Goal: Entertainment & Leisure: Browse casually

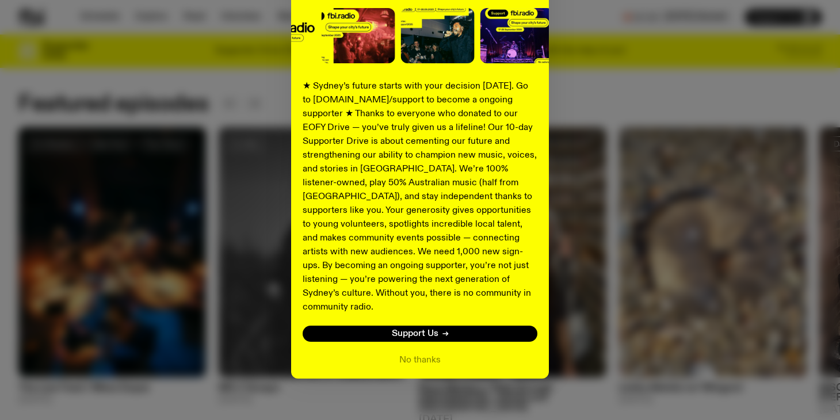
scroll to position [149, 0]
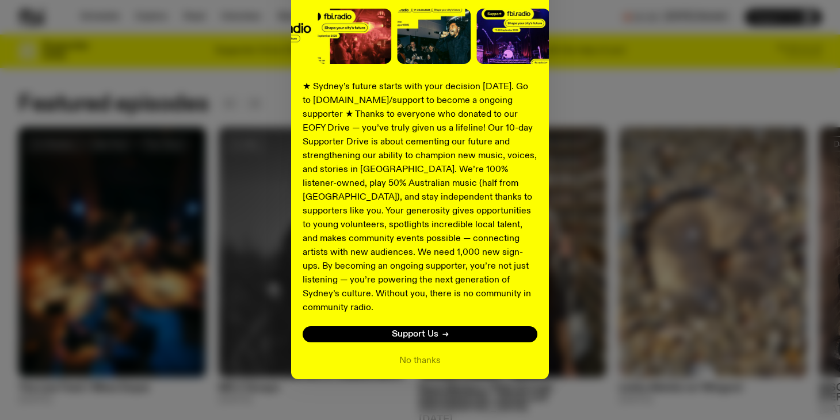
click at [637, 88] on div "Shaping the future of our city’s music, arts, and culture - with the help of YO…" at bounding box center [420, 142] width 804 height 473
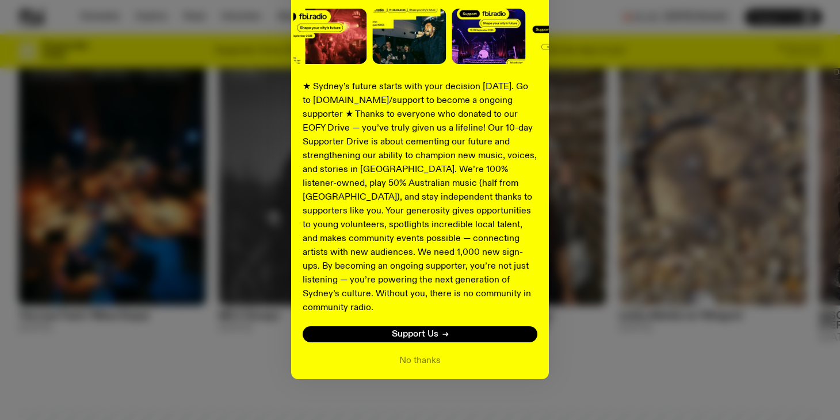
scroll to position [593, 0]
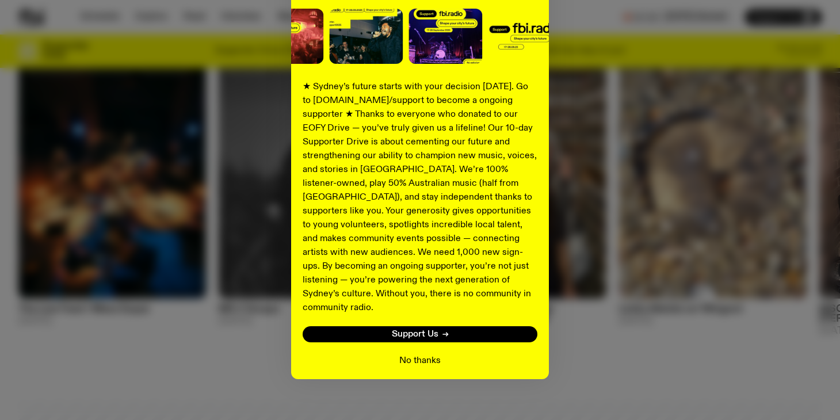
click at [430, 354] on button "No thanks" at bounding box center [419, 361] width 41 height 14
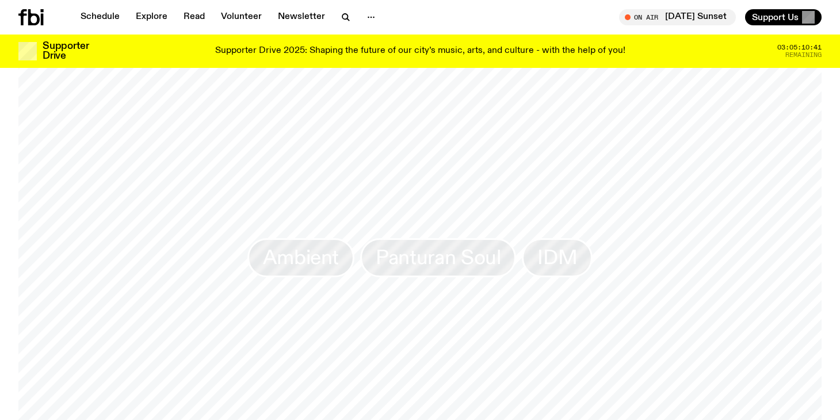
scroll to position [953, 0]
click at [309, 261] on span "Ambient" at bounding box center [301, 260] width 76 height 22
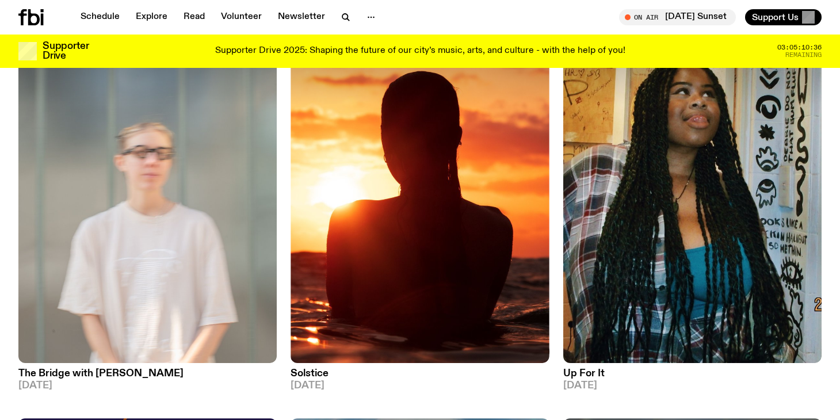
scroll to position [149, 0]
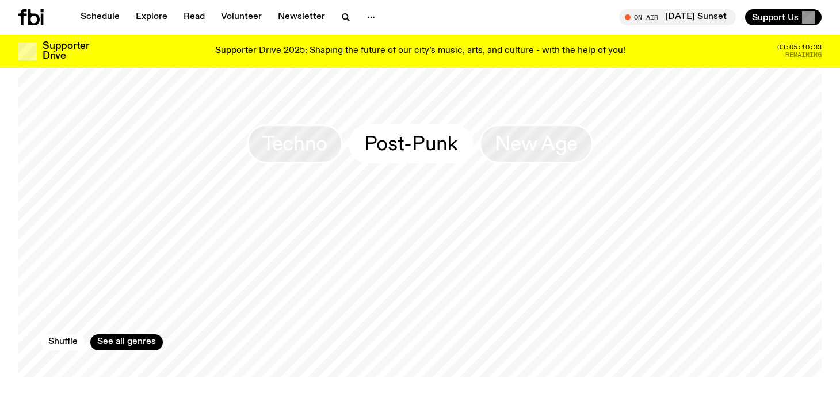
scroll to position [1069, 0]
click at [124, 334] on link "See all genres" at bounding box center [126, 342] width 73 height 16
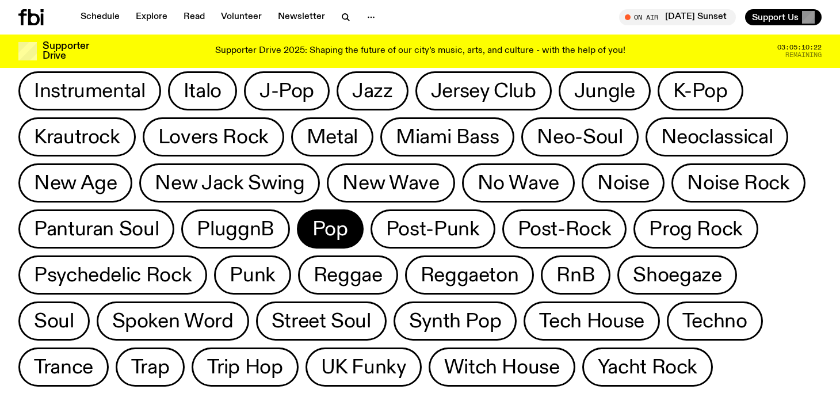
click at [313, 227] on span "Pop" at bounding box center [331, 229] width 36 height 22
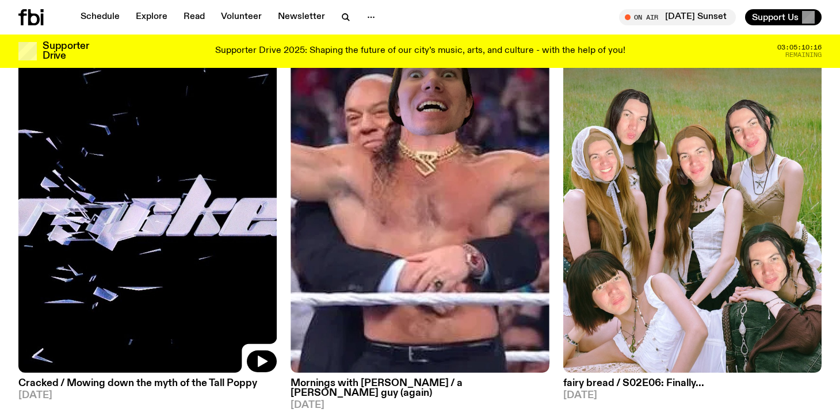
scroll to position [589, 0]
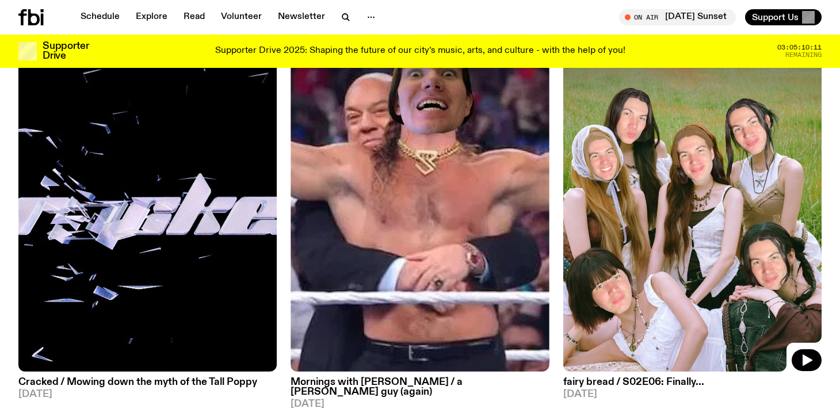
click at [657, 138] on img at bounding box center [692, 199] width 258 height 345
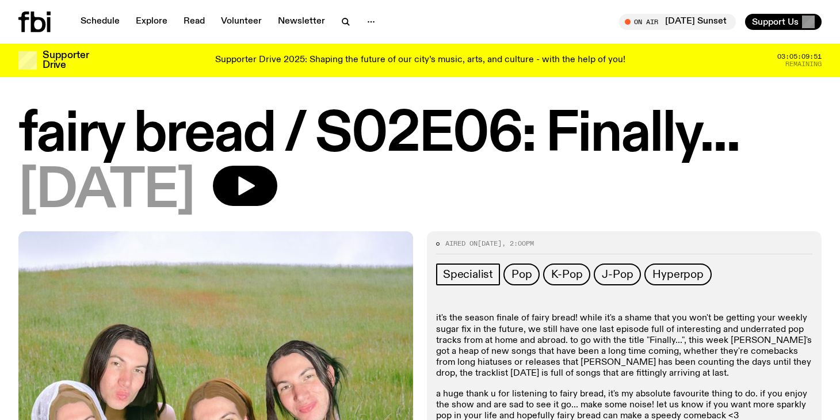
click at [106, 11] on div "Schedule Explore Read Volunteer Newsletter On Air [DATE] Sunset Tune in live On…" at bounding box center [420, 22] width 840 height 44
click at [105, 20] on link "Schedule" at bounding box center [100, 22] width 53 height 16
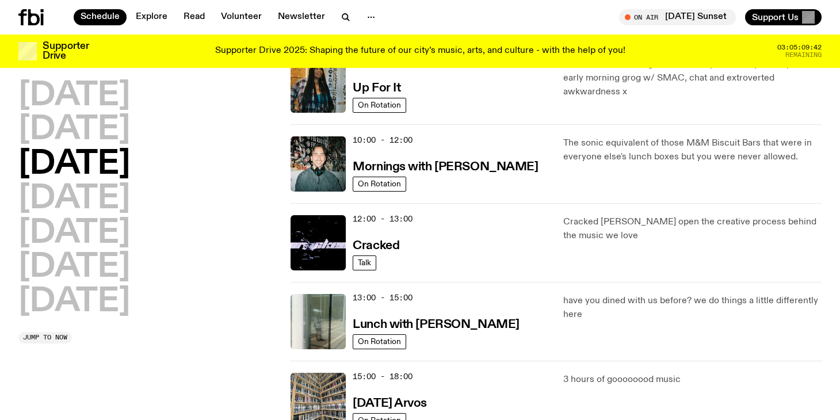
scroll to position [146, 0]
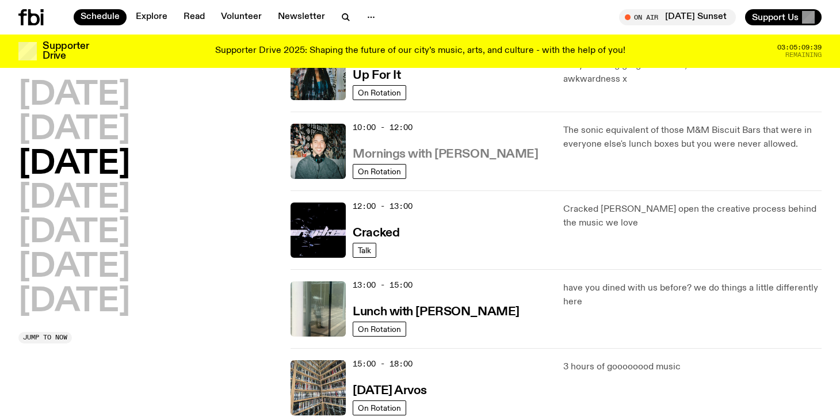
click at [496, 150] on h3 "Mornings with [PERSON_NAME]" at bounding box center [445, 155] width 185 height 12
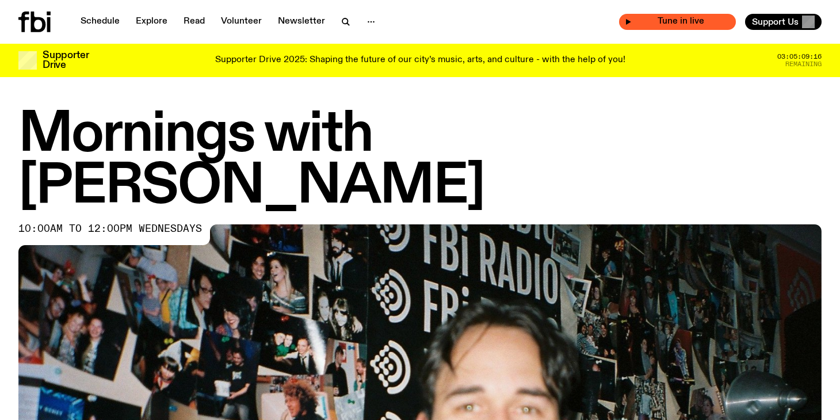
click at [680, 18] on span "Tune in live" at bounding box center [681, 21] width 98 height 9
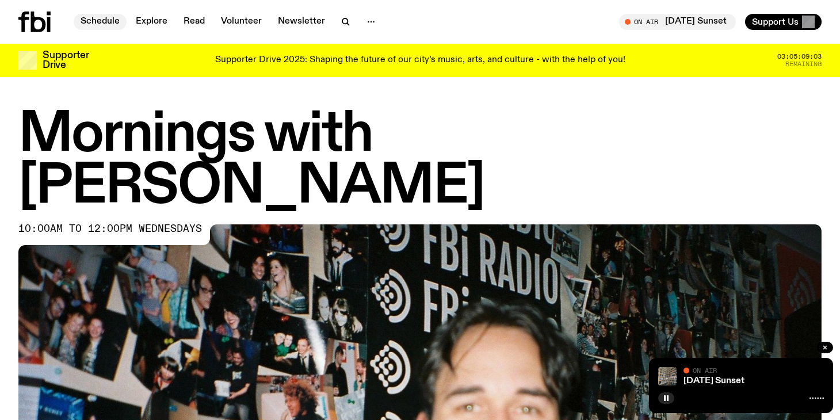
click at [107, 27] on link "Schedule" at bounding box center [100, 22] width 53 height 16
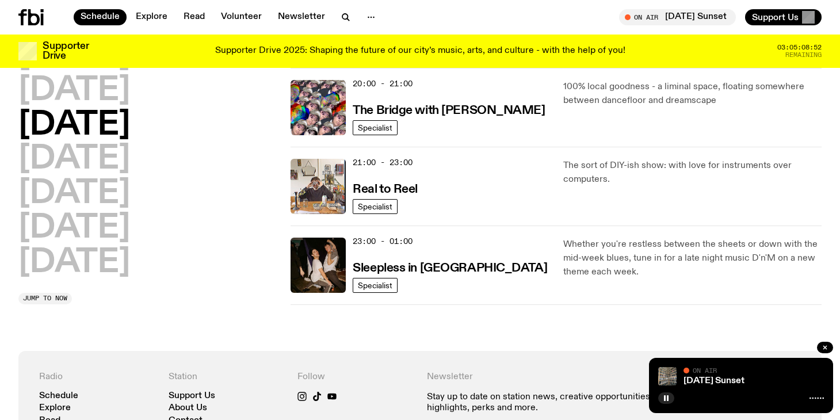
scroll to position [586, 0]
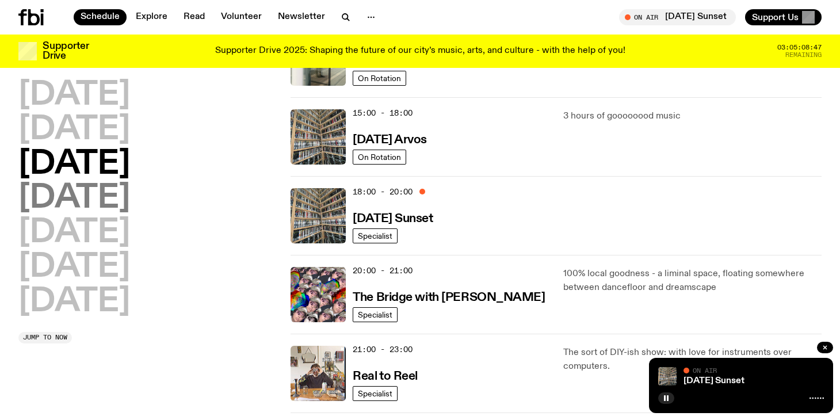
click at [130, 197] on h2 "[DATE]" at bounding box center [74, 198] width 112 height 32
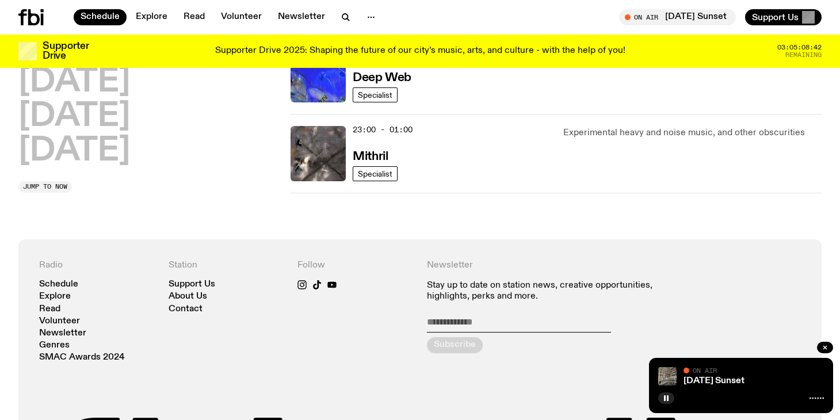
scroll to position [698, 0]
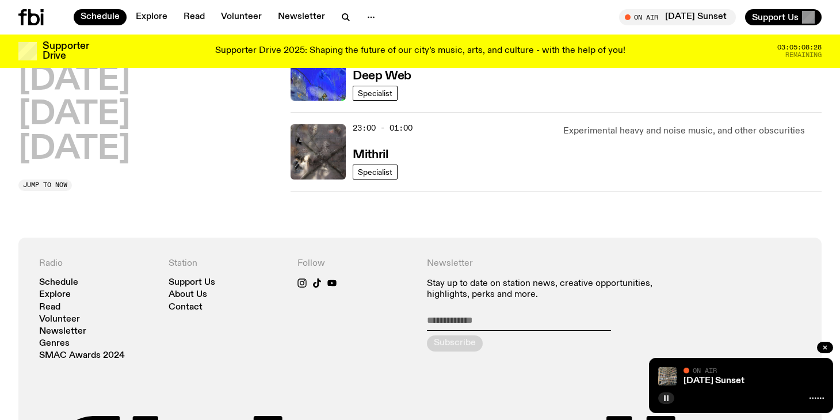
click at [667, 402] on button "button" at bounding box center [666, 399] width 16 height 12
click at [58, 341] on link "Genres" at bounding box center [54, 344] width 31 height 9
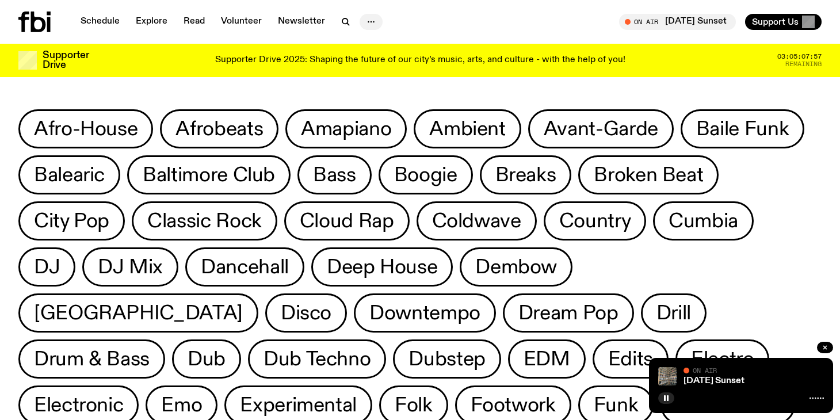
click at [367, 23] on icon "button" at bounding box center [371, 22] width 14 height 14
click at [367, 42] on link "About Us" at bounding box center [371, 46] width 58 height 16
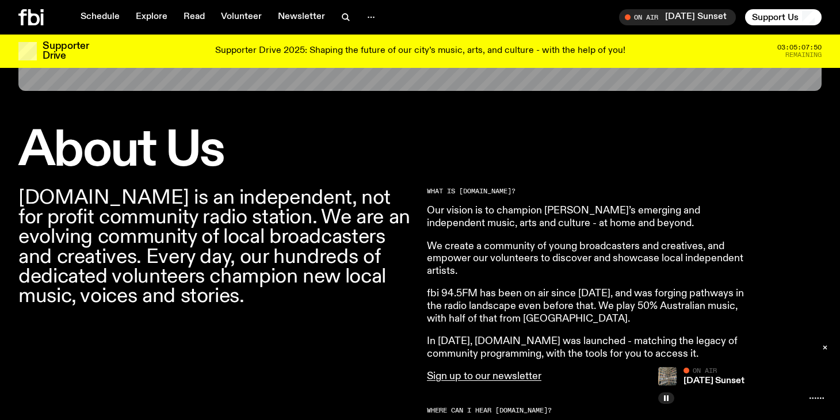
scroll to position [291, 0]
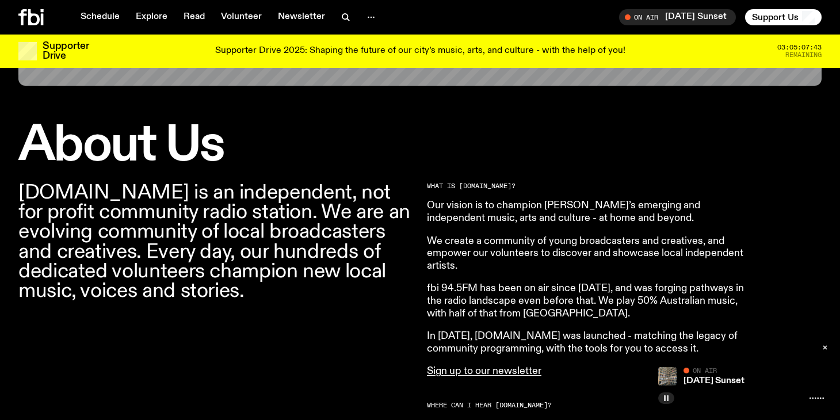
click at [671, 395] on button "button" at bounding box center [666, 399] width 16 height 12
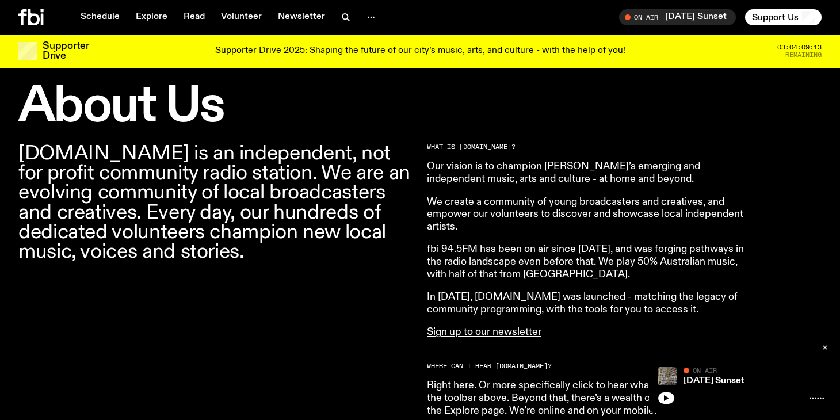
scroll to position [332, 0]
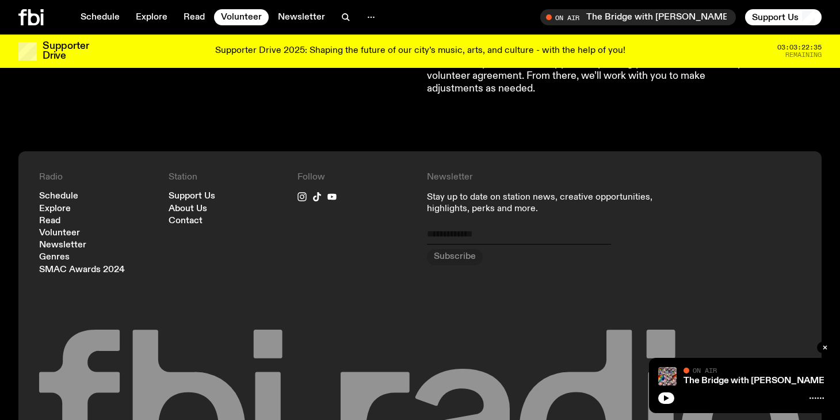
scroll to position [1117, 0]
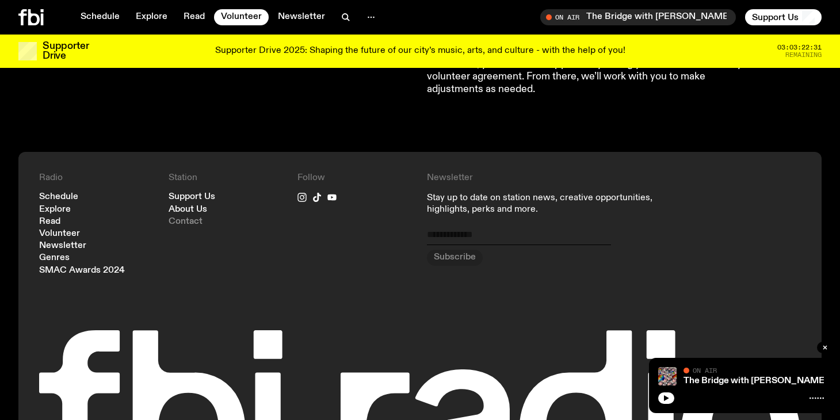
click at [195, 218] on link "Contact" at bounding box center [186, 222] width 34 height 9
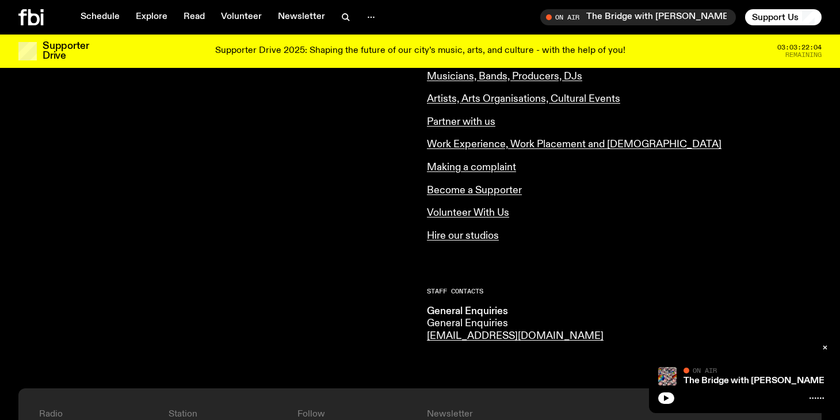
scroll to position [398, 0]
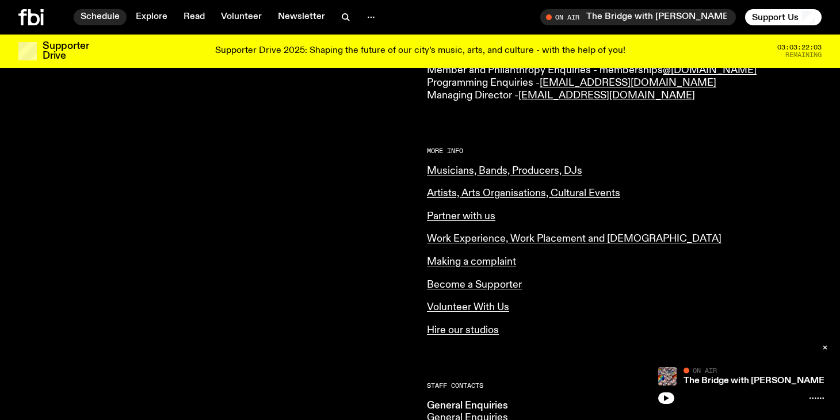
click at [99, 18] on link "Schedule" at bounding box center [100, 17] width 53 height 16
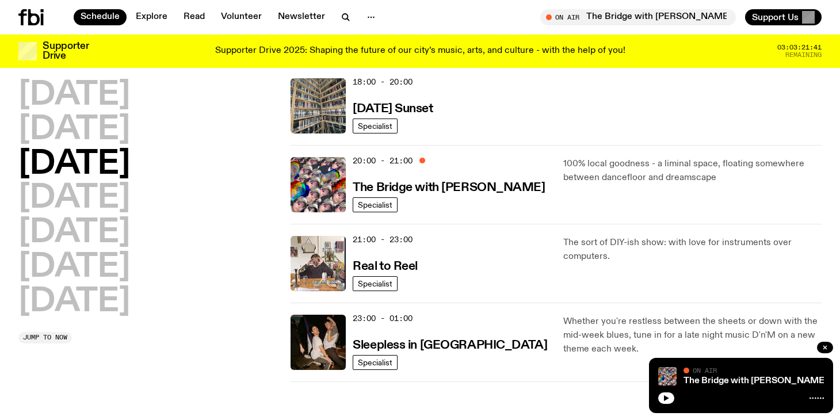
scroll to position [516, 0]
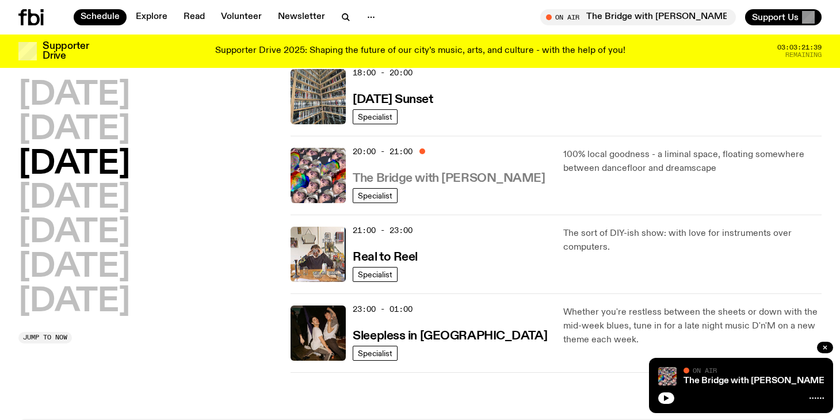
click at [484, 177] on h3 "The Bridge with [PERSON_NAME]" at bounding box center [449, 179] width 192 height 12
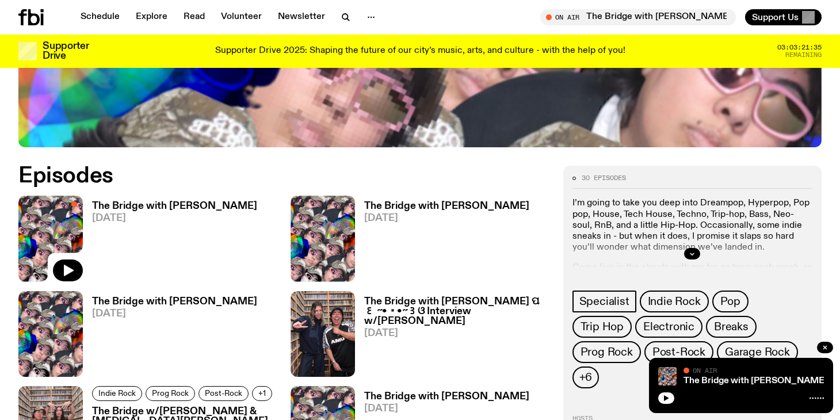
scroll to position [520, 0]
click at [694, 250] on icon "button" at bounding box center [692, 253] width 7 height 7
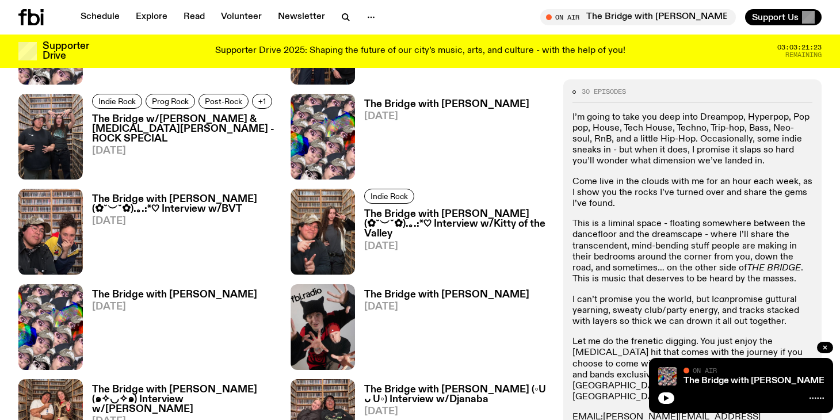
scroll to position [814, 0]
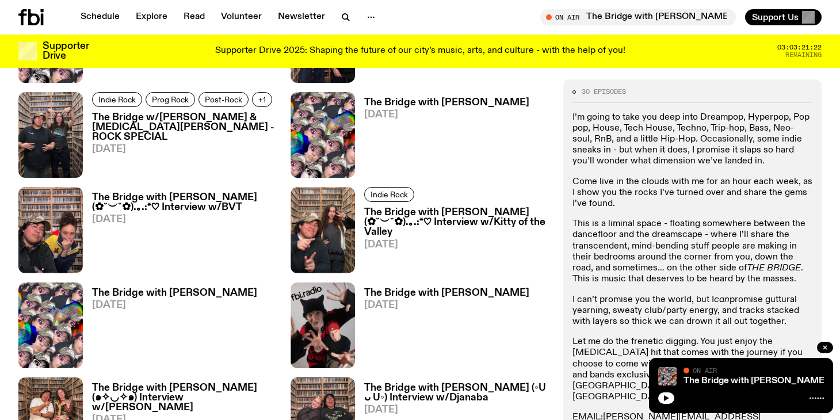
click at [668, 400] on icon "button" at bounding box center [666, 398] width 7 height 7
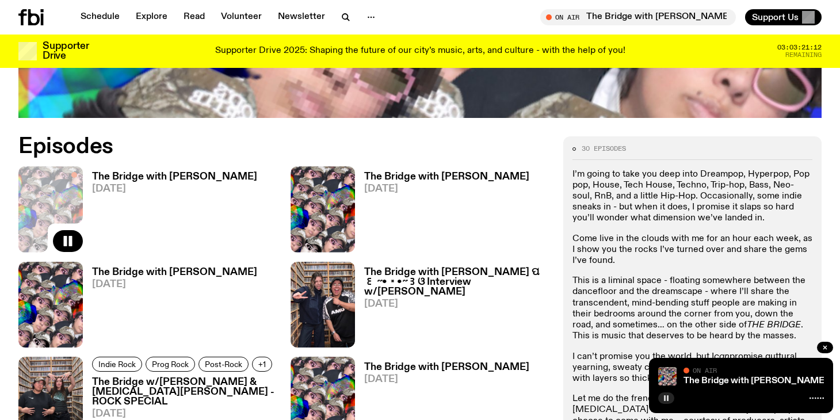
scroll to position [638, 0]
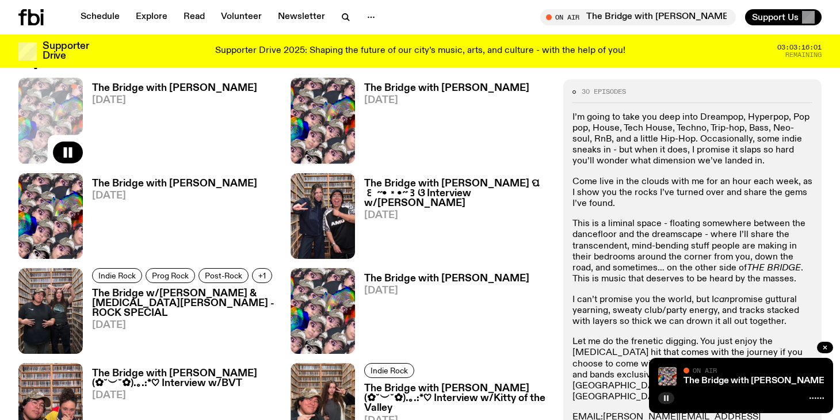
click at [667, 398] on icon "button" at bounding box center [666, 398] width 7 height 7
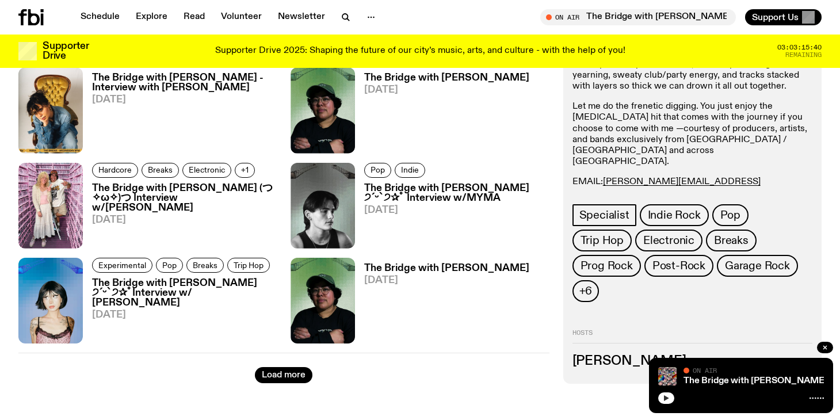
scroll to position [1841, 0]
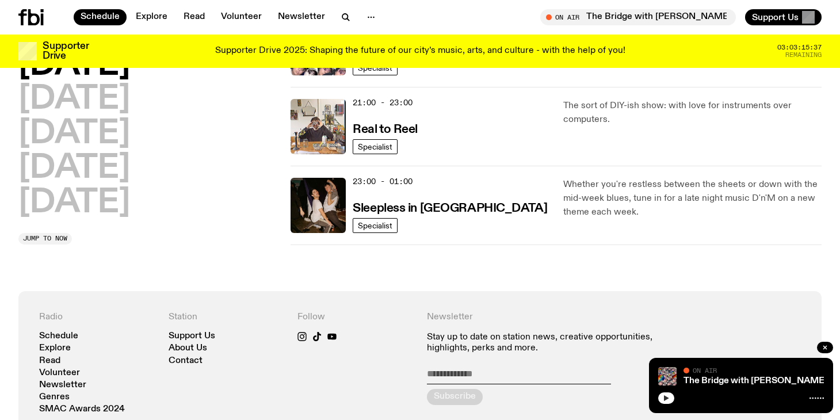
scroll to position [647, 0]
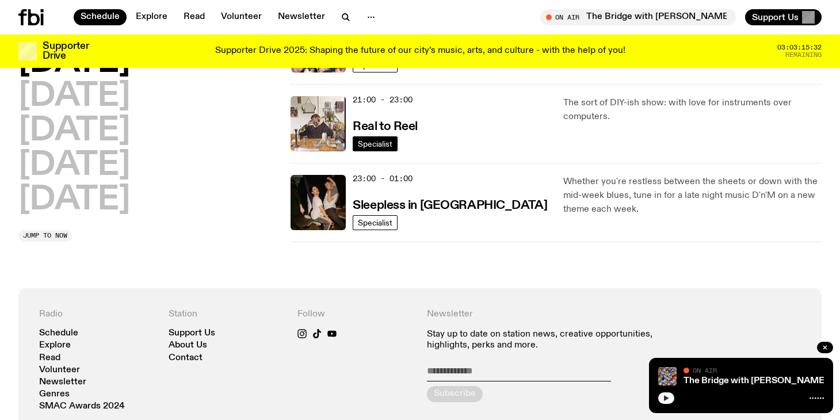
click at [382, 144] on span "Specialist" at bounding box center [375, 143] width 35 height 9
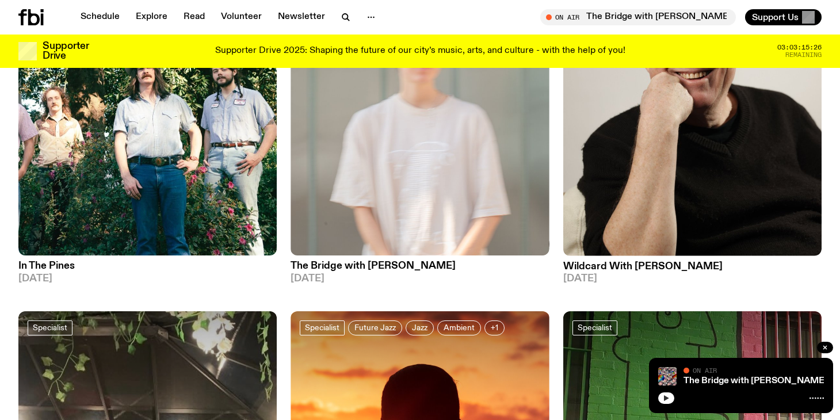
scroll to position [666, 0]
click at [590, 262] on h3 "Wildcard With Stuart Coupe" at bounding box center [692, 267] width 258 height 10
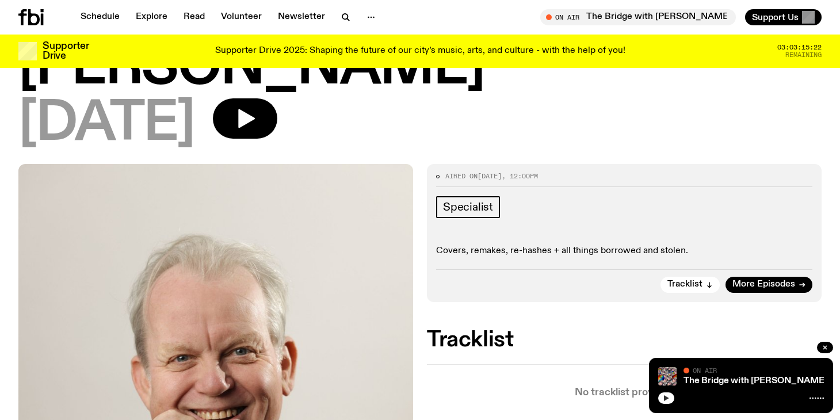
scroll to position [112, 0]
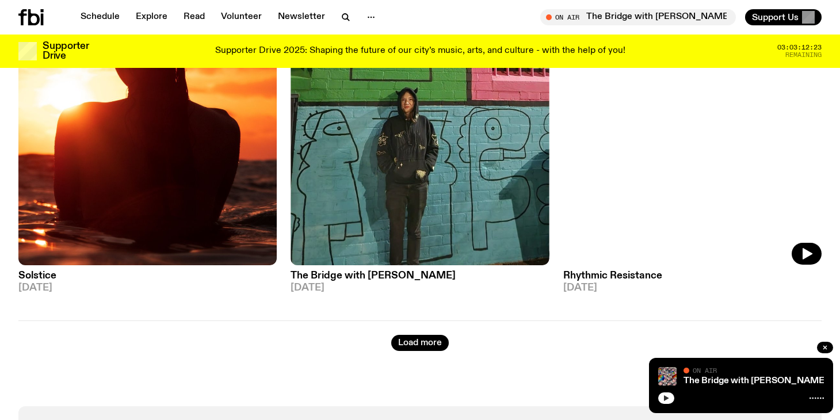
scroll to position [3898, 0]
